Goal: Find specific page/section: Find specific page/section

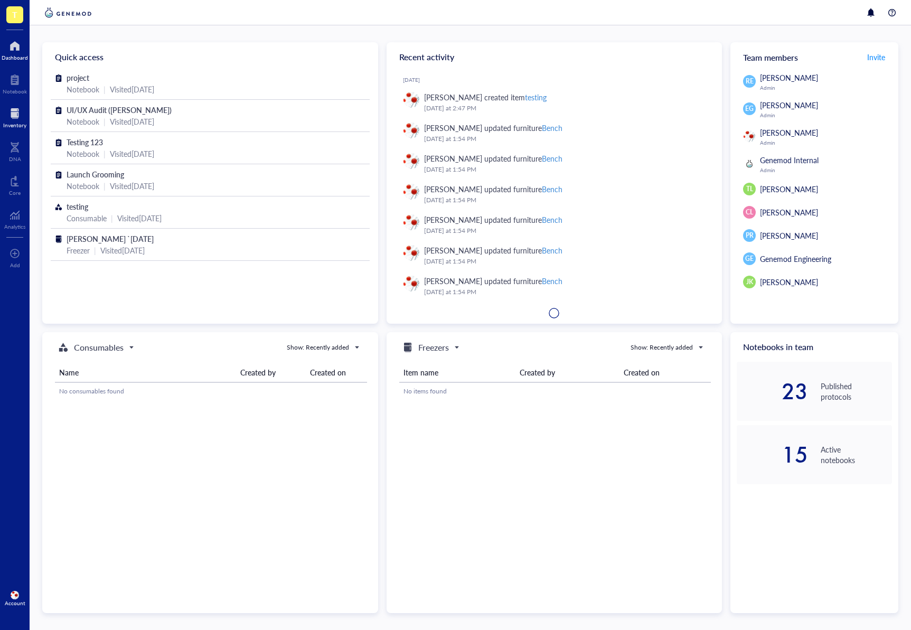
click at [24, 114] on div at bounding box center [14, 113] width 23 height 17
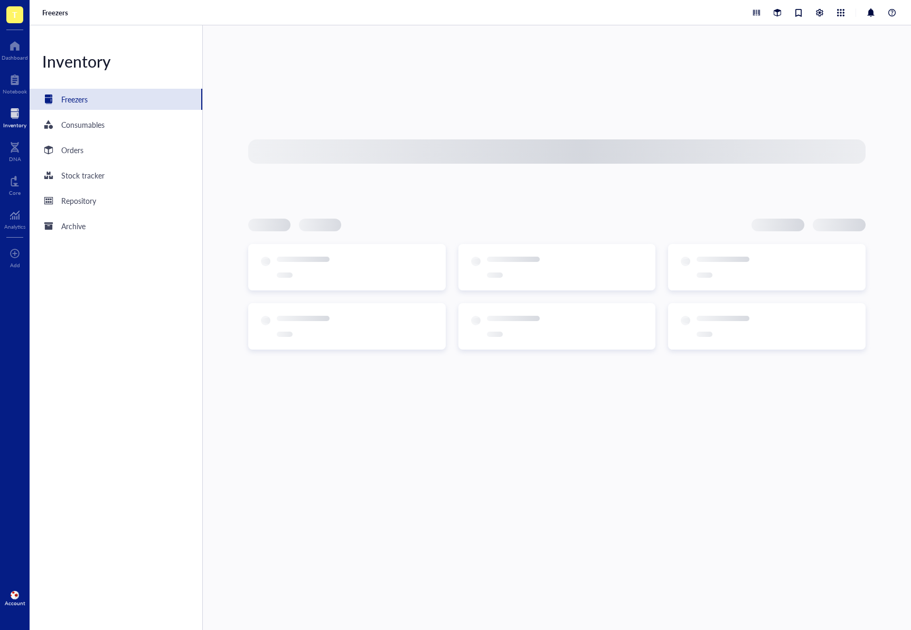
click at [333, 147] on div at bounding box center [556, 151] width 617 height 24
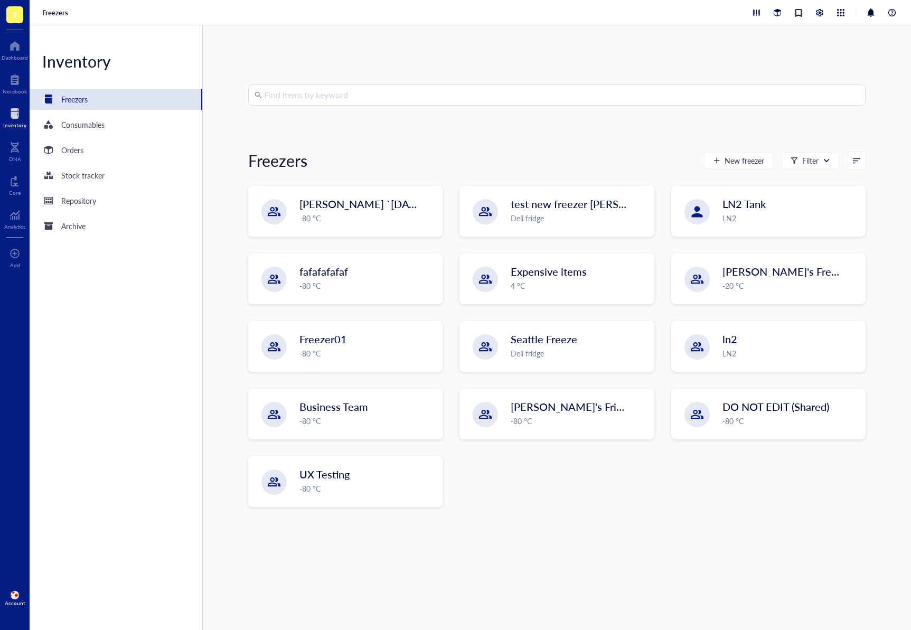
click at [298, 97] on input "search" at bounding box center [561, 95] width 595 height 20
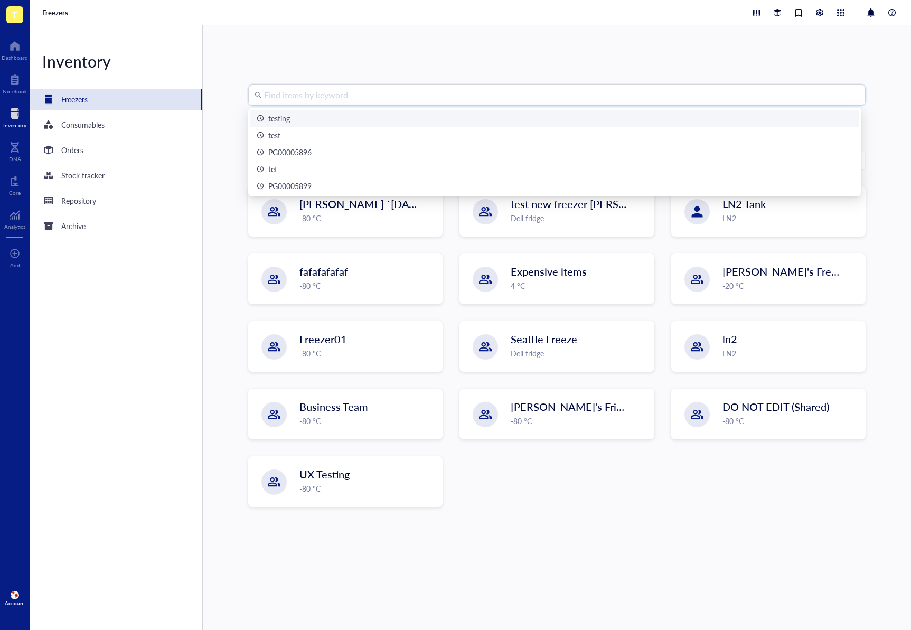
click at [319, 119] on div "testing" at bounding box center [555, 118] width 596 height 12
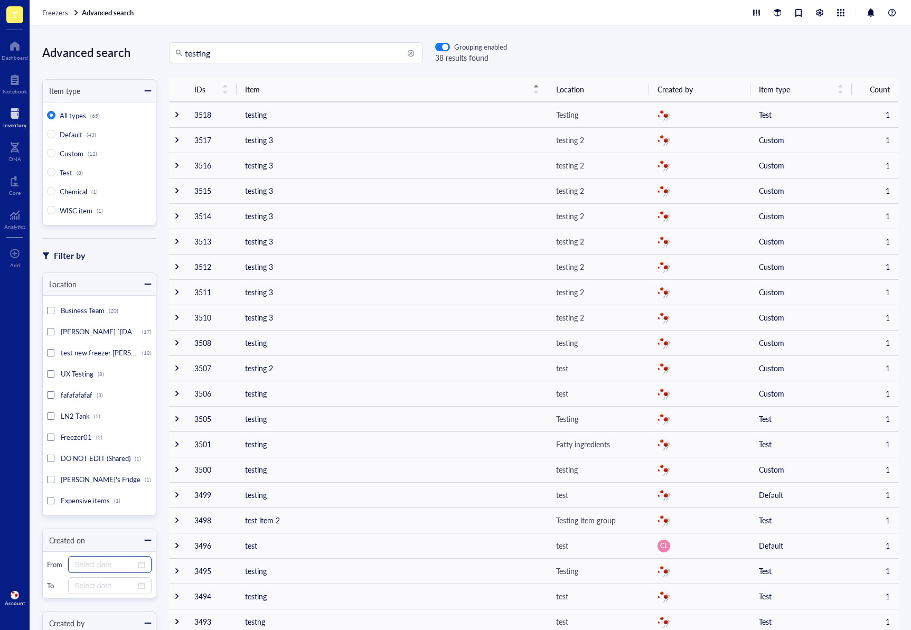
click at [96, 566] on input at bounding box center [104, 565] width 61 height 12
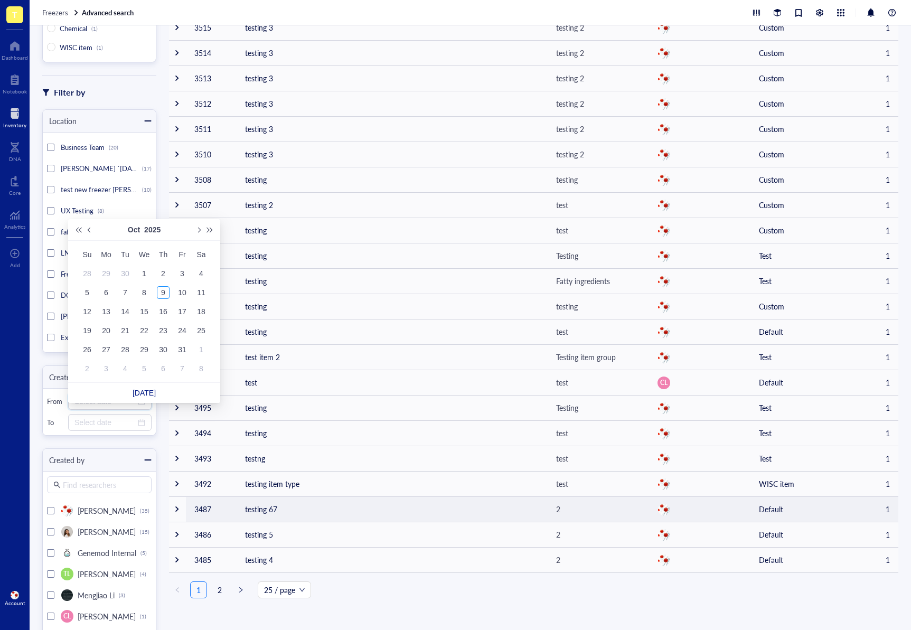
scroll to position [171, 0]
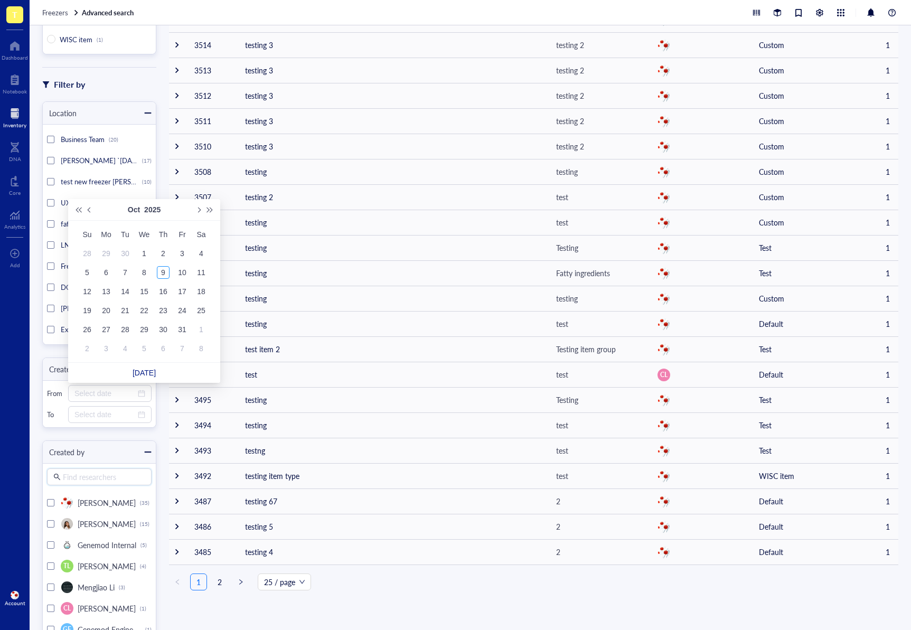
click at [125, 478] on input "search" at bounding box center [104, 477] width 82 height 16
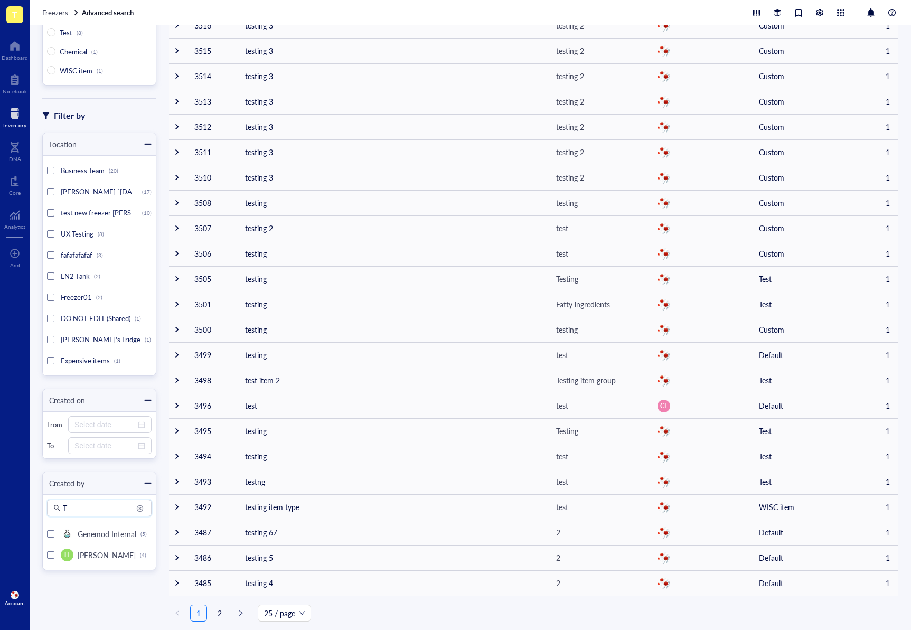
scroll to position [140, 0]
type input "Testing"
click at [105, 512] on input "Testing" at bounding box center [104, 508] width 82 height 16
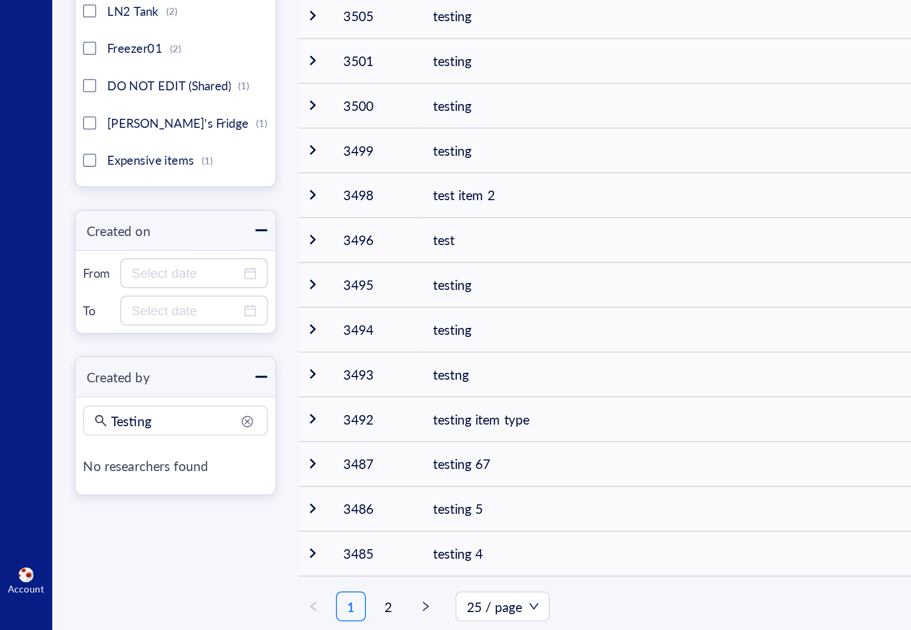
click at [138, 571] on div "Advanced search Item type All types (65) Default (43) Custom (12) Test (8) Chem…" at bounding box center [99, 240] width 114 height 677
click at [119, 508] on input "Testing" at bounding box center [104, 508] width 82 height 16
click at [99, 501] on input "Testing" at bounding box center [104, 508] width 82 height 16
click at [148, 513] on div "Testing" at bounding box center [99, 508] width 105 height 17
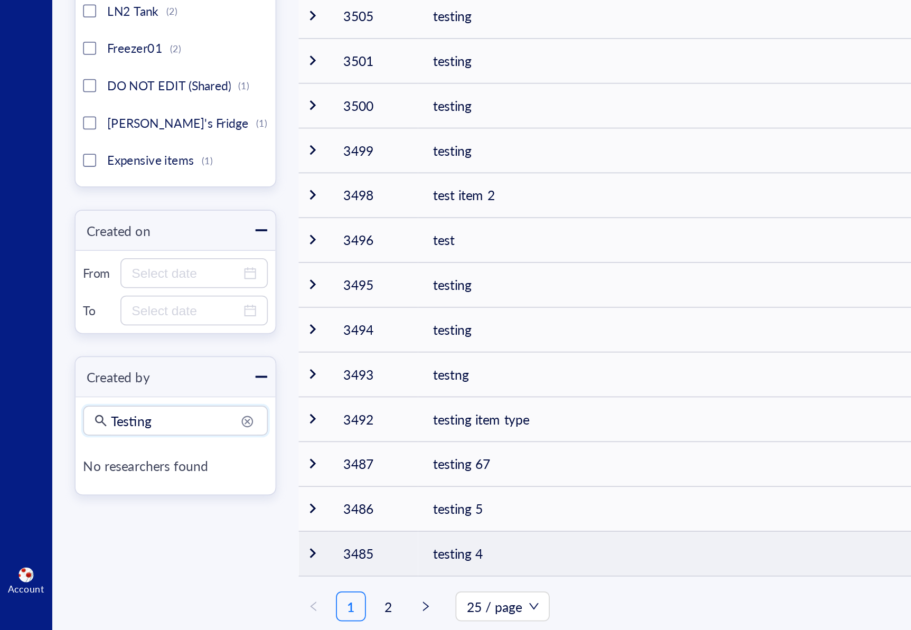
type input "Testing"
click at [221, 575] on td "3485" at bounding box center [211, 582] width 51 height 25
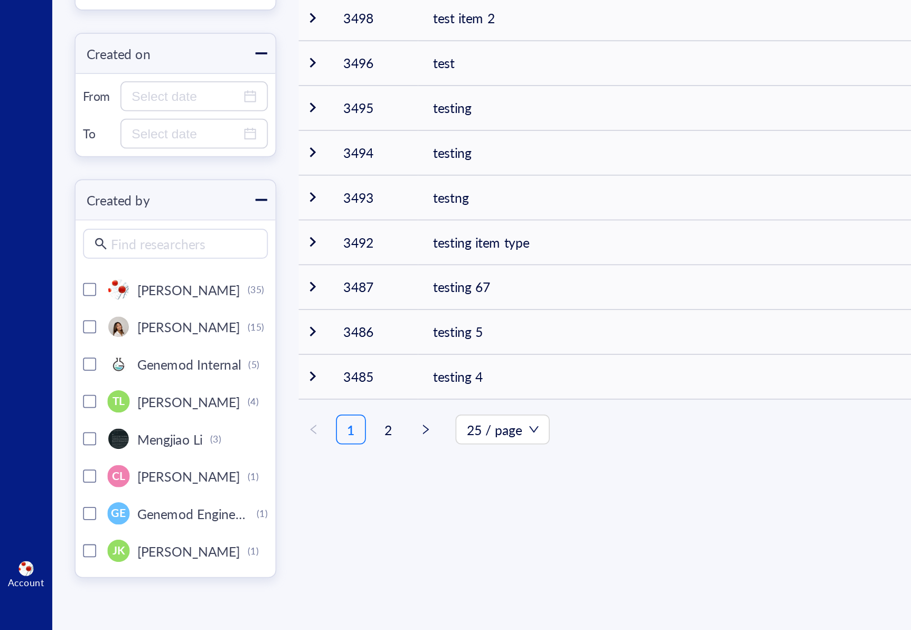
click at [105, 419] on div "Find researchers" at bounding box center [99, 411] width 105 height 17
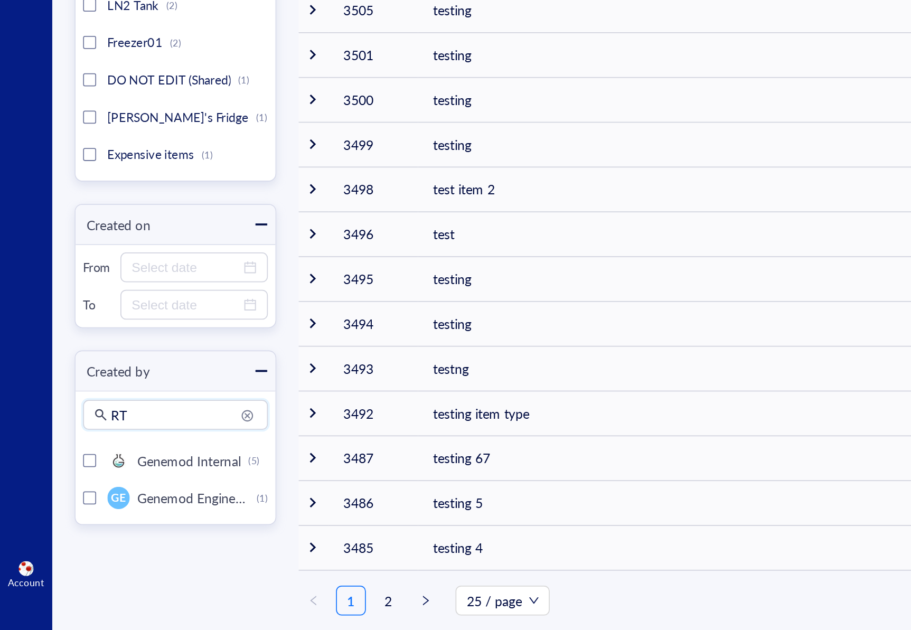
type input "R"
click at [136, 577] on div "Advanced search Item type All types (65) Default (43) Custom (12) Test (8) Chem…" at bounding box center [99, 240] width 114 height 677
click at [97, 508] on input "Testing" at bounding box center [104, 508] width 82 height 16
click at [142, 583] on div "Advanced search Item type All types (65) Default (43) Custom (12) Test (8) Chem…" at bounding box center [470, 327] width 881 height 605
click at [115, 508] on input "Testing" at bounding box center [104, 508] width 82 height 16
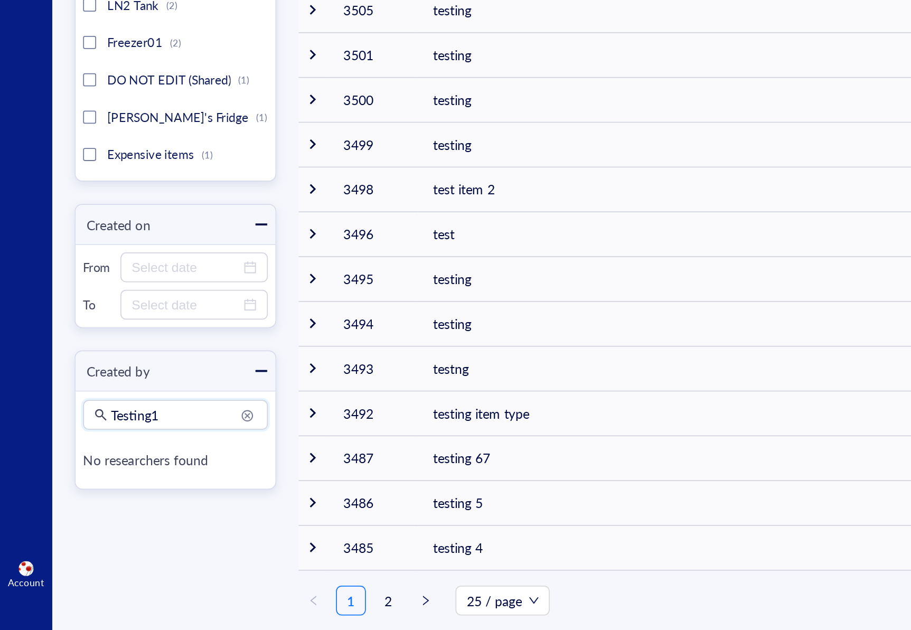
type input "Testing1"
